Goal: Check status: Check status

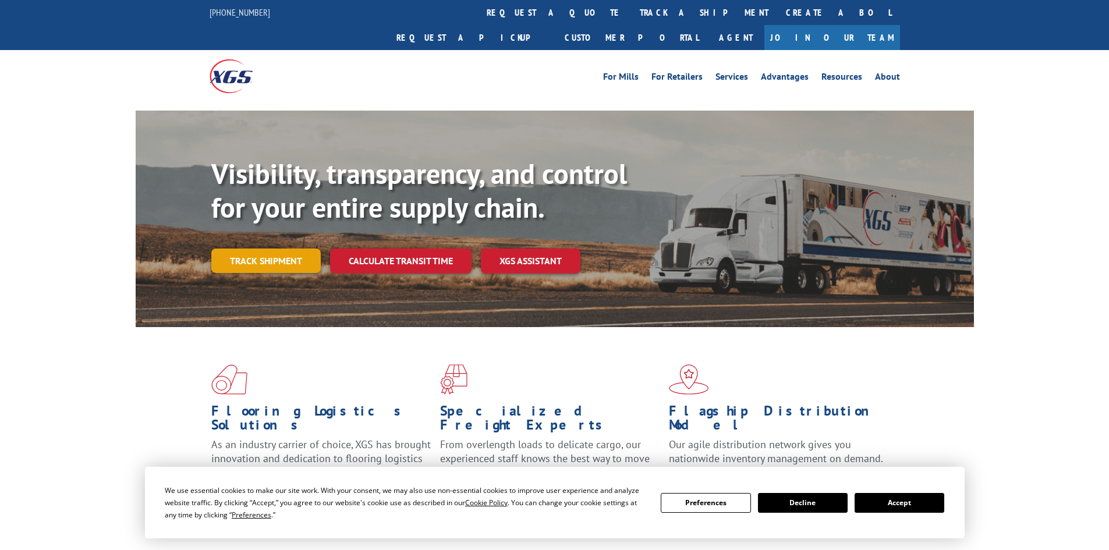
click at [294, 249] on link "Track shipment" at bounding box center [265, 261] width 109 height 24
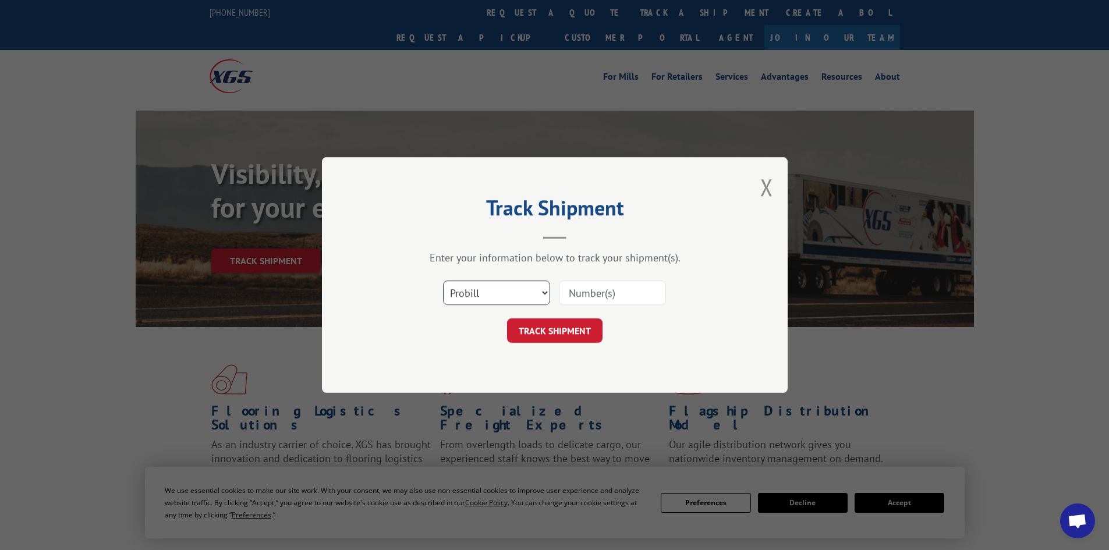
click at [530, 294] on select "Select category... Probill BOL PO" at bounding box center [496, 293] width 107 height 24
select select "bol"
click at [443, 281] on select "Select category... Probill BOL PO" at bounding box center [496, 293] width 107 height 24
click at [622, 294] on input at bounding box center [612, 293] width 107 height 24
paste input "54404121"
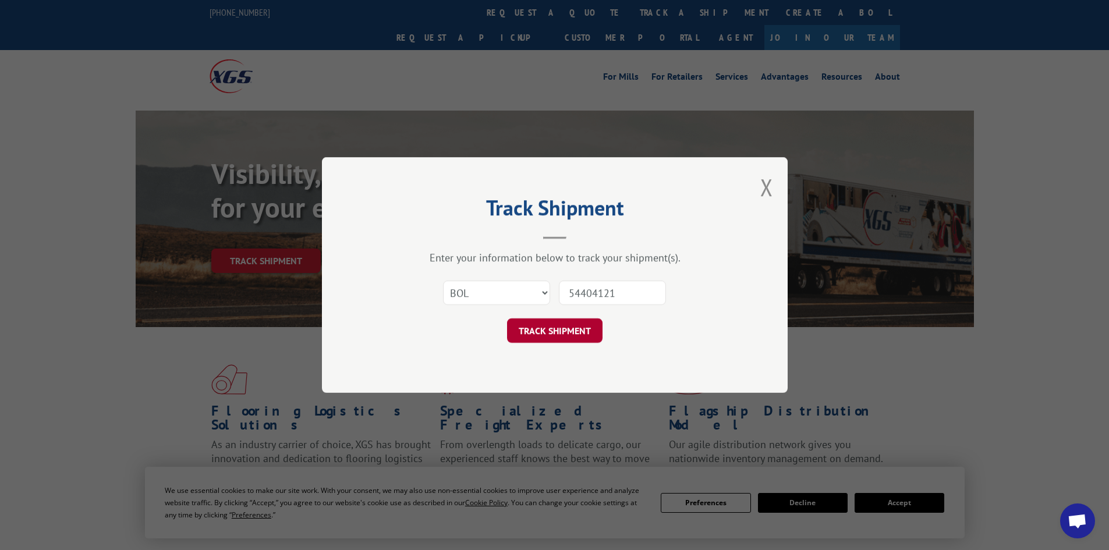
type input "54404121"
click at [564, 333] on button "TRACK SHIPMENT" at bounding box center [555, 331] width 96 height 24
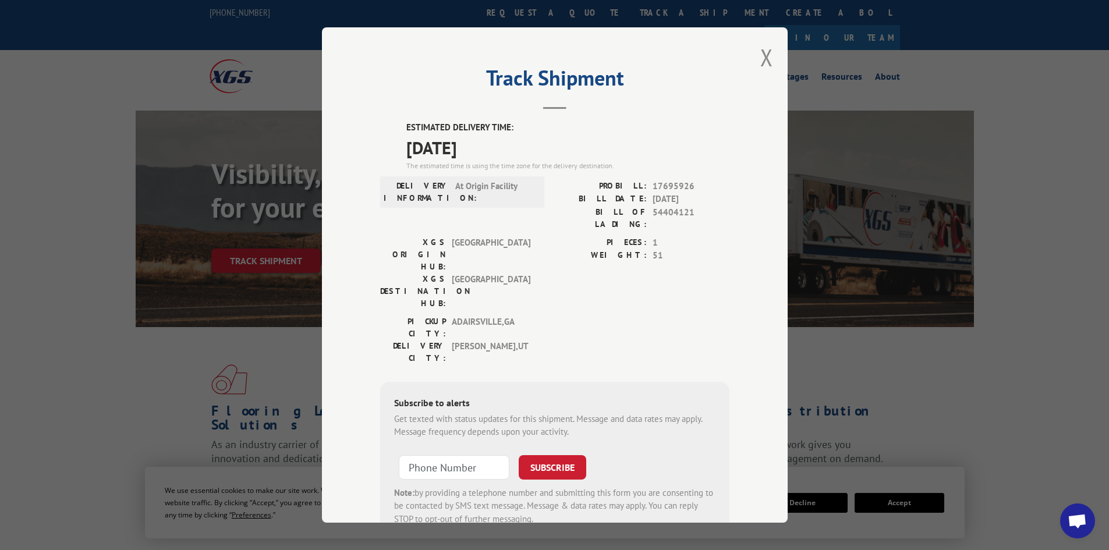
drag, startPoint x: 199, startPoint y: 344, endPoint x: 231, endPoint y: 333, distance: 33.9
click at [199, 344] on div "Track Shipment ESTIMATED DELIVERY TIME: [DATE] The estimated time is using the …" at bounding box center [554, 275] width 1109 height 550
click at [766, 56] on button "Close modal" at bounding box center [767, 57] width 13 height 31
